Goal: Find specific page/section: Find specific page/section

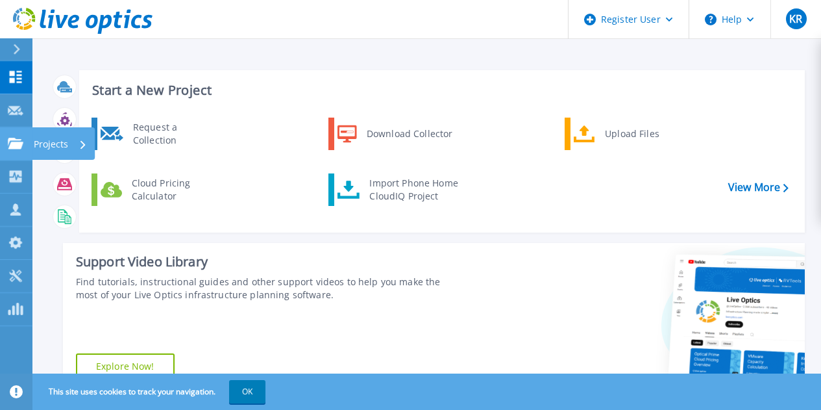
click at [10, 145] on icon at bounding box center [16, 143] width 16 height 11
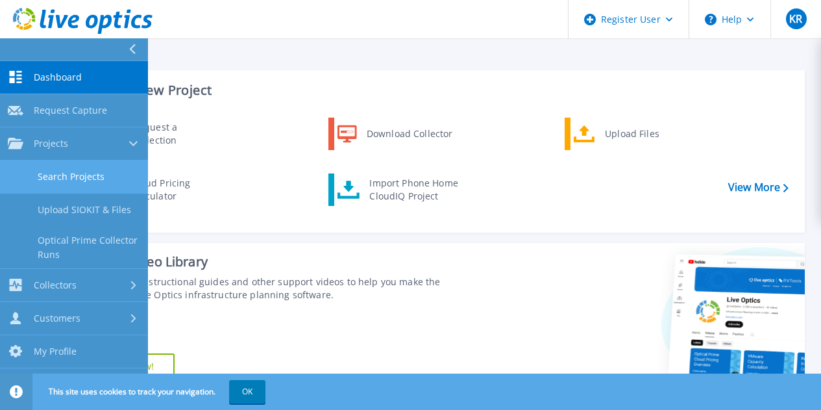
click at [67, 175] on link "Search Projects" at bounding box center [74, 176] width 148 height 33
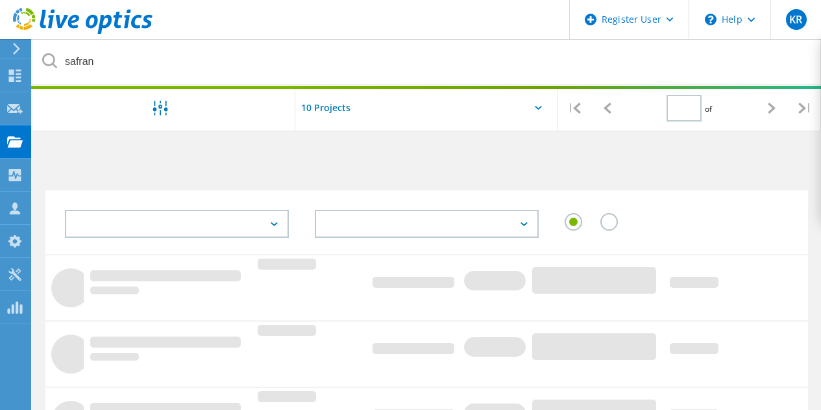
type input "1"
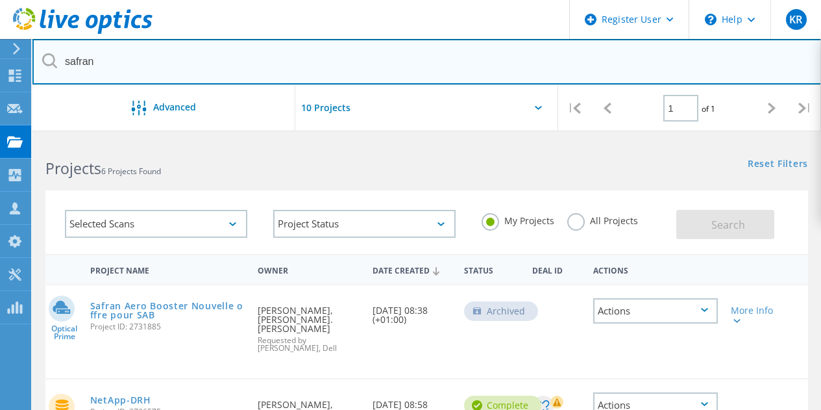
click at [208, 71] on input "safran" at bounding box center [426, 61] width 789 height 45
type input "s"
type input "azure"
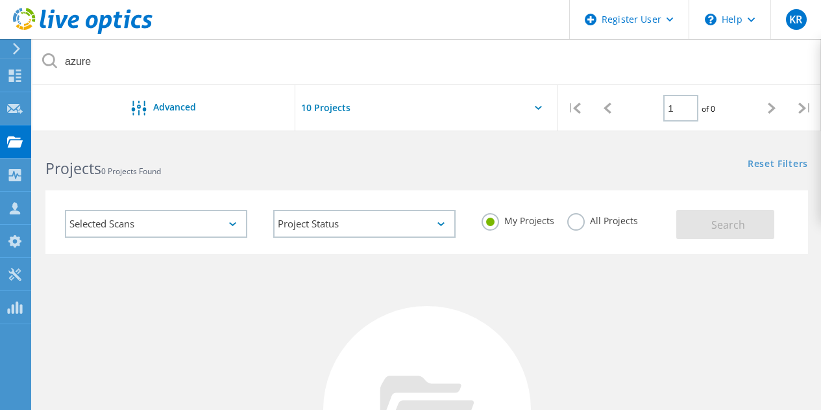
click at [570, 221] on label "All Projects" at bounding box center [602, 219] width 71 height 12
click at [0, 0] on input "All Projects" at bounding box center [0, 0] width 0 height 0
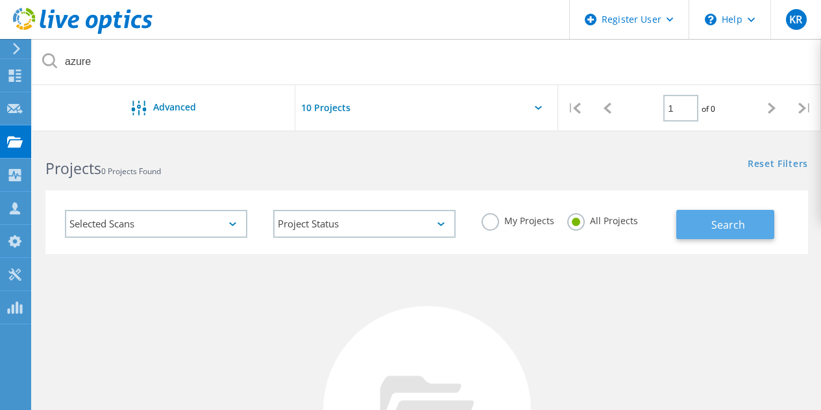
click at [759, 227] on button "Search" at bounding box center [725, 224] width 98 height 29
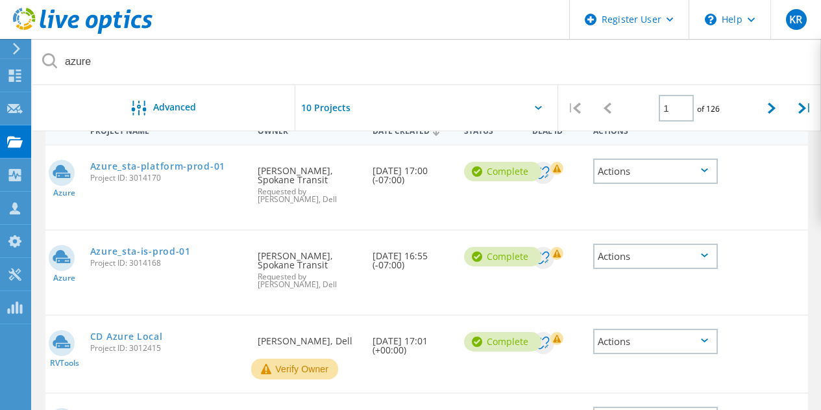
scroll to position [111, 0]
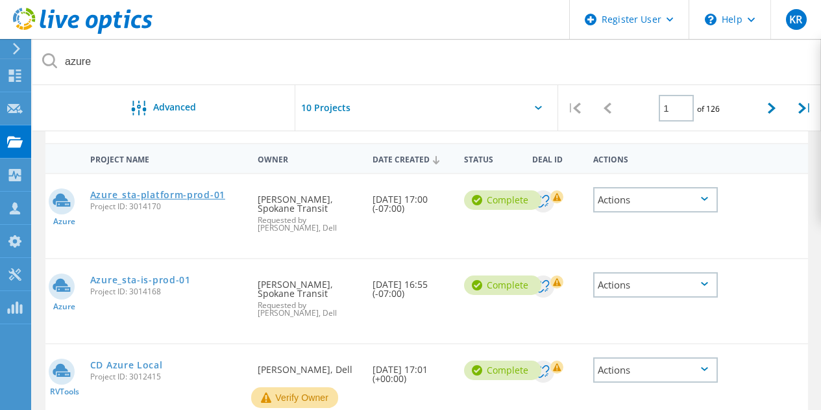
click at [175, 199] on link "Azure_sta-platform-prod-01" at bounding box center [157, 194] width 135 height 9
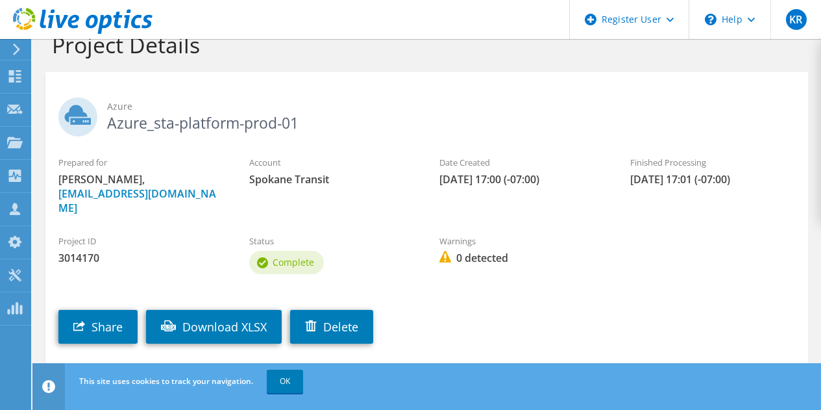
scroll to position [30, 0]
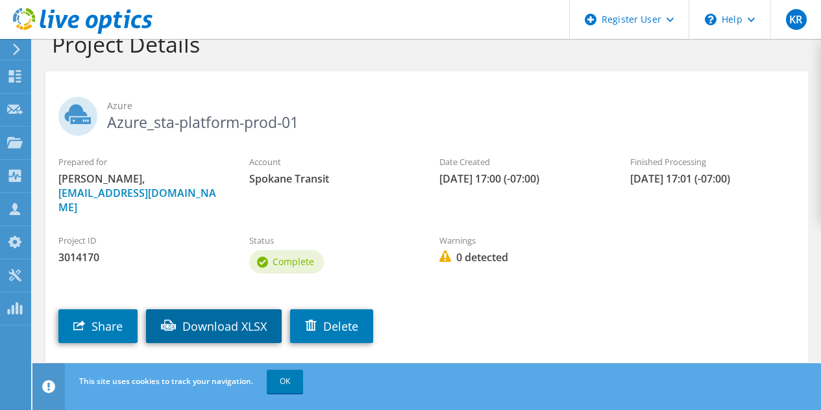
click at [234, 314] on link "Download XLSX" at bounding box center [214, 326] width 136 height 34
